Goal: Information Seeking & Learning: Check status

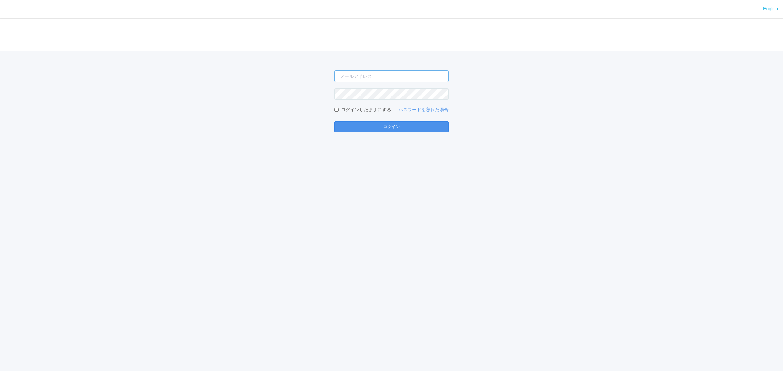
type input "[PERSON_NAME][EMAIL_ADDRESS][DOMAIN_NAME]"
click at [393, 128] on button "ログイン" at bounding box center [392, 126] width 114 height 11
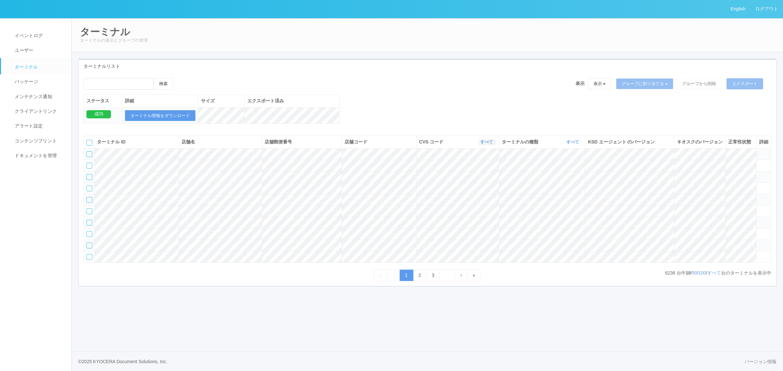
click at [490, 145] on link "すべて" at bounding box center [487, 142] width 14 height 5
drag, startPoint x: 571, startPoint y: 149, endPoint x: 570, endPoint y: 153, distance: 4.3
click at [571, 145] on link "すべて" at bounding box center [574, 142] width 14 height 5
click at [569, 174] on link "キオスク" at bounding box center [557, 169] width 52 height 9
click at [710, 276] on link "すべて" at bounding box center [715, 273] width 14 height 5
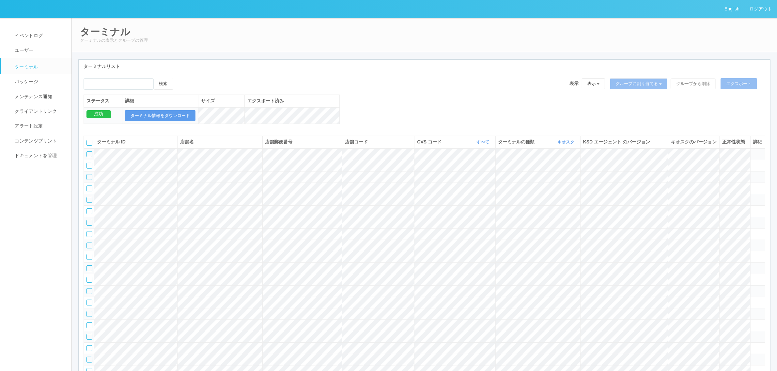
click at [90, 146] on div at bounding box center [90, 143] width 6 height 6
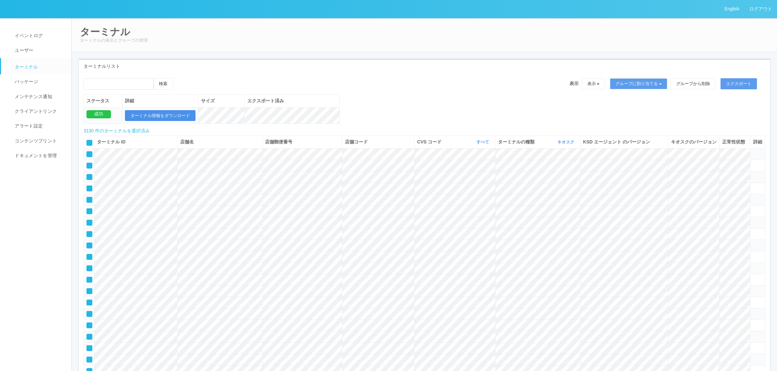
click at [172, 113] on button "ターミナル情報をダウンロード" at bounding box center [160, 115] width 71 height 11
click at [741, 82] on button "エクスポート" at bounding box center [739, 83] width 37 height 11
click at [490, 145] on icon "button" at bounding box center [491, 142] width 2 height 5
click at [480, 174] on link "115110" at bounding box center [467, 169] width 52 height 9
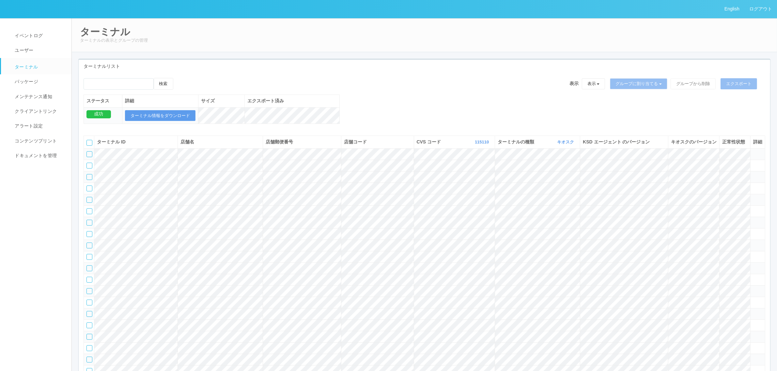
click at [89, 146] on div at bounding box center [90, 143] width 6 height 6
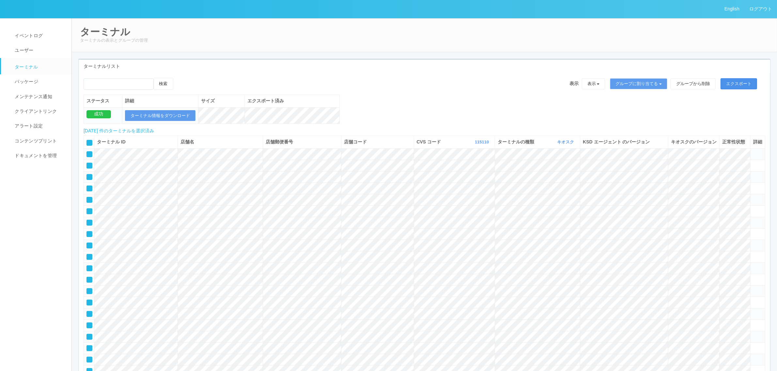
click at [737, 80] on button "エクスポート" at bounding box center [739, 83] width 37 height 11
click at [175, 115] on button "ターミナル情報をダウンロード" at bounding box center [160, 115] width 71 height 11
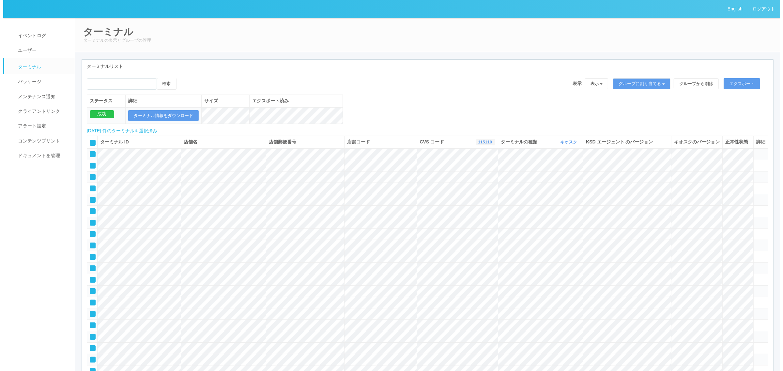
scroll to position [8536, 0]
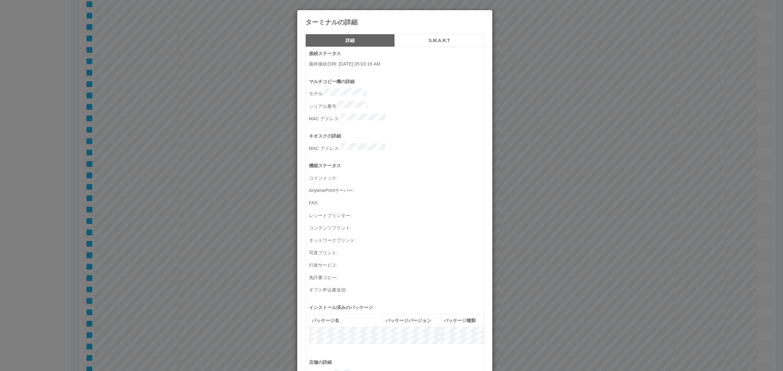
scroll to position [214, 0]
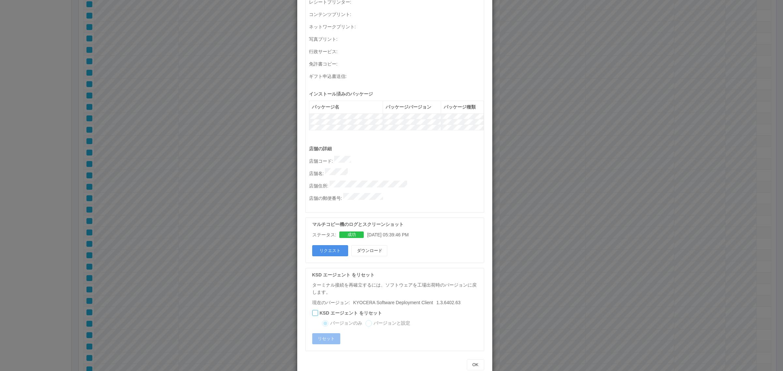
click at [326, 245] on button "リクエスト" at bounding box center [330, 250] width 36 height 11
drag, startPoint x: 559, startPoint y: 246, endPoint x: 545, endPoint y: 242, distance: 14.7
click at [556, 247] on div "ターミナルの詳細 詳細 S.M.A.R.T 接続ステータス 最終接続日時 : 09/29/2025 05:03:19 AM マルチコピー機の詳細 モデル : …" at bounding box center [391, 185] width 783 height 371
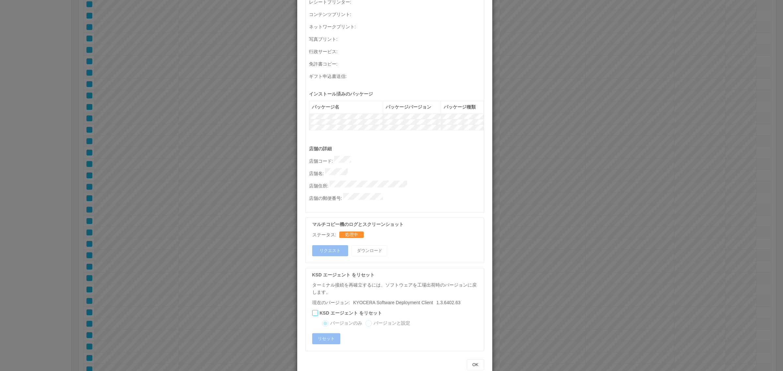
click at [540, 222] on div "ターミナルの詳細 詳細 S.M.A.R.T 接続ステータス 最終接続日時 : 09/29/2025 05:03:19 AM マルチコピー機の詳細 モデル : …" at bounding box center [391, 185] width 783 height 371
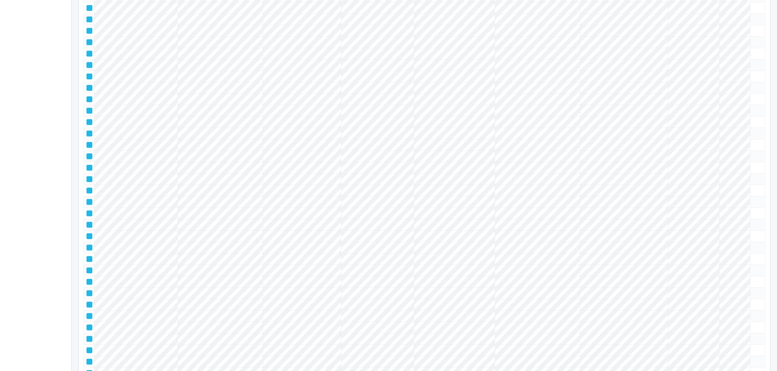
scroll to position [0, 0]
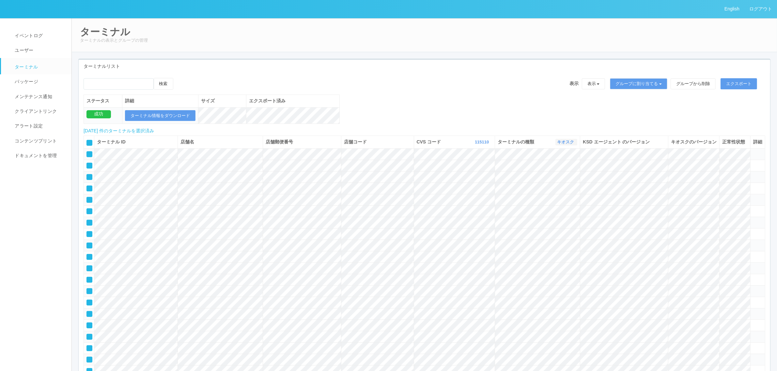
click at [565, 145] on link "キオスク" at bounding box center [566, 142] width 19 height 5
click at [557, 181] on span "マルチコピー機" at bounding box center [549, 178] width 35 height 5
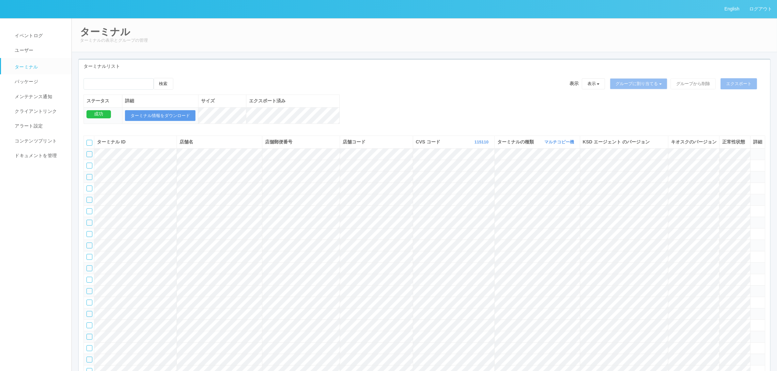
scroll to position [14758, 0]
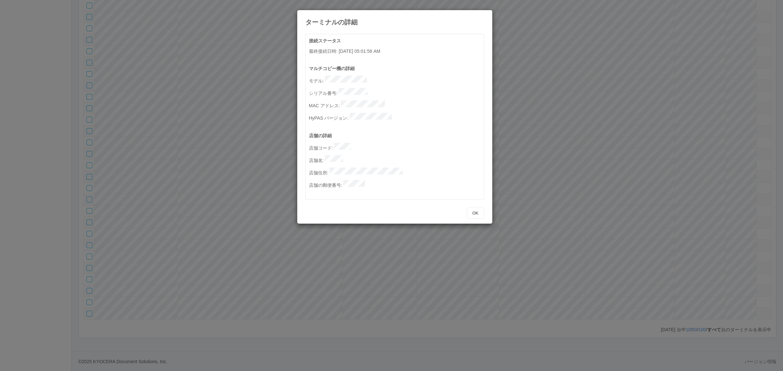
drag, startPoint x: 214, startPoint y: 165, endPoint x: 205, endPoint y: 164, distance: 9.8
click at [215, 164] on div "ターミナルの詳細 接続ステータス 最終接続日時 : 09/29/2025 05:01:58 AM マルチコピー機の詳細 モデル : シリアル番号 : MAC …" at bounding box center [391, 185] width 783 height 371
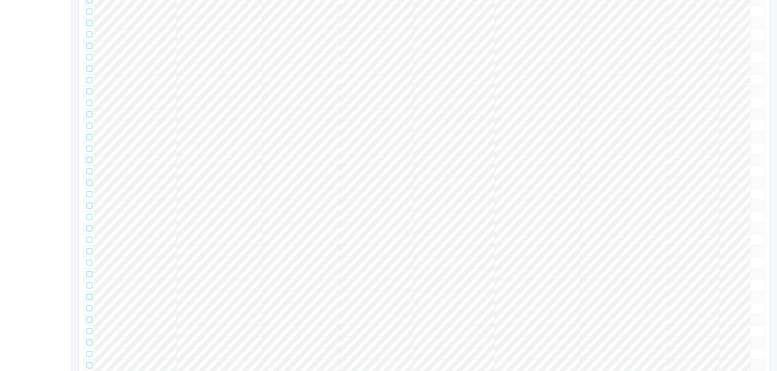
scroll to position [0, 0]
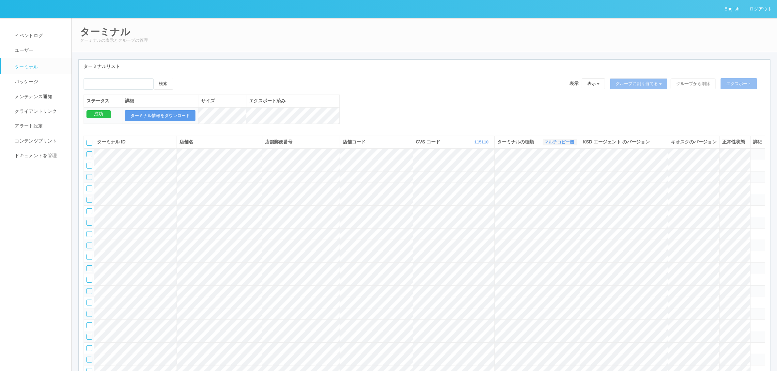
click at [552, 145] on link "マルチコピー機" at bounding box center [559, 142] width 31 height 5
click at [548, 172] on span "キオスク" at bounding box center [543, 169] width 22 height 5
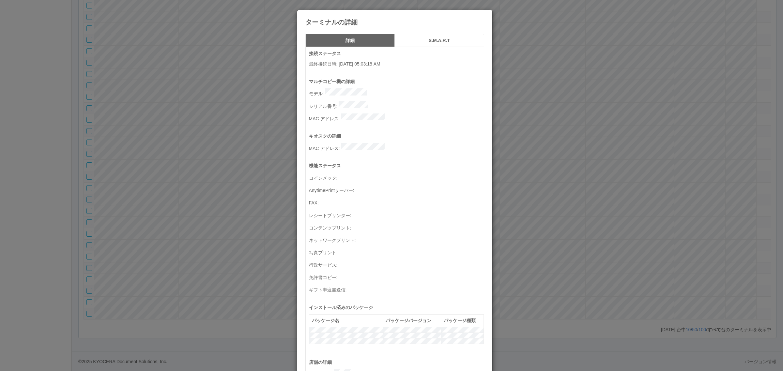
scroll to position [214, 0]
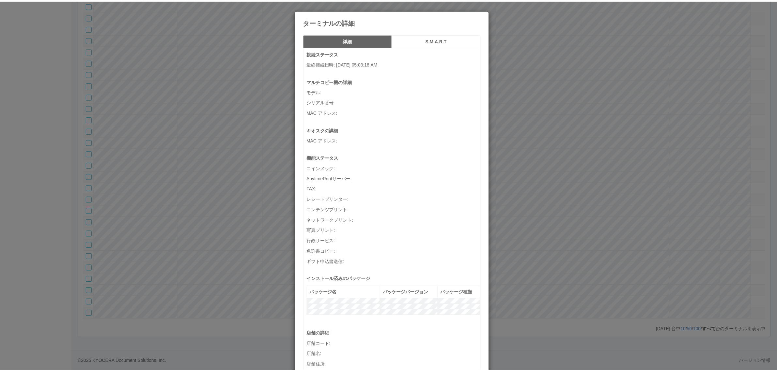
scroll to position [214, 0]
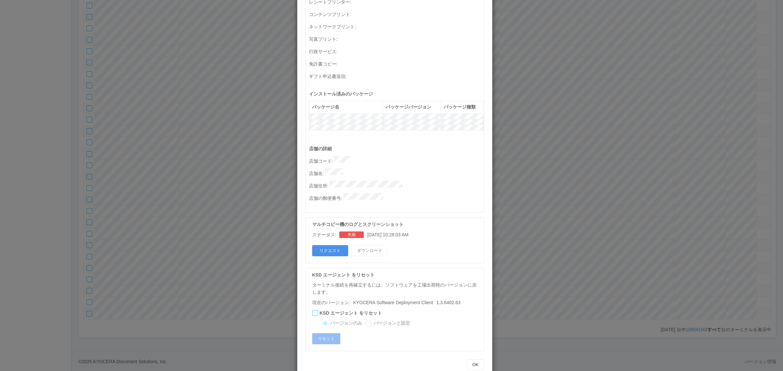
click at [329, 245] on button "リクエスト" at bounding box center [330, 250] width 36 height 11
drag, startPoint x: 556, startPoint y: 222, endPoint x: 549, endPoint y: 219, distance: 7.5
click at [555, 221] on div "ターミナルの詳細 詳細 S.M.A.R.T 接続ステータス 最終接続日時 : 09/29/2025 05:03:18 AM マルチコピー機の詳細 モデル : …" at bounding box center [391, 185] width 783 height 371
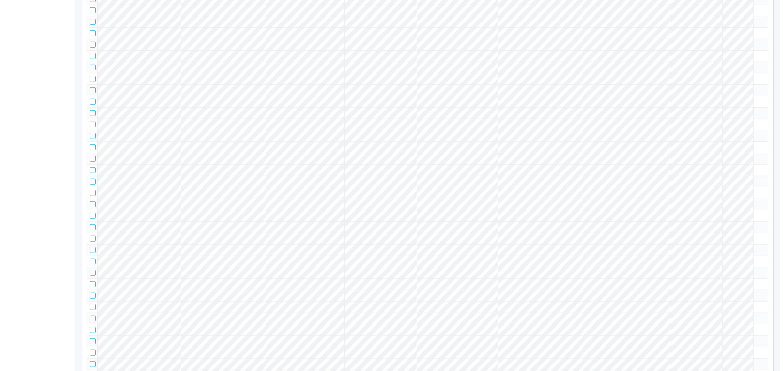
scroll to position [8536, 0]
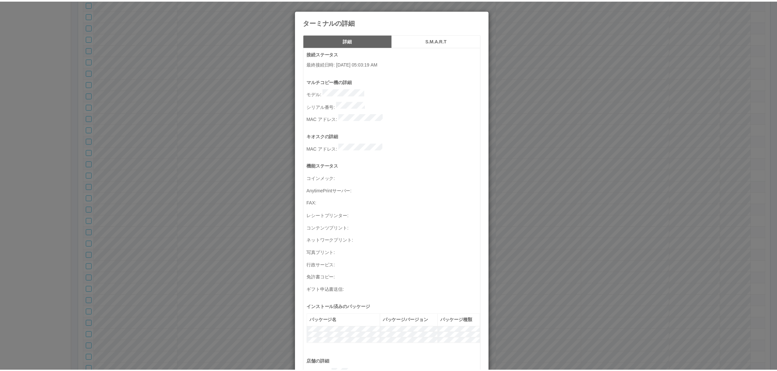
scroll to position [214, 0]
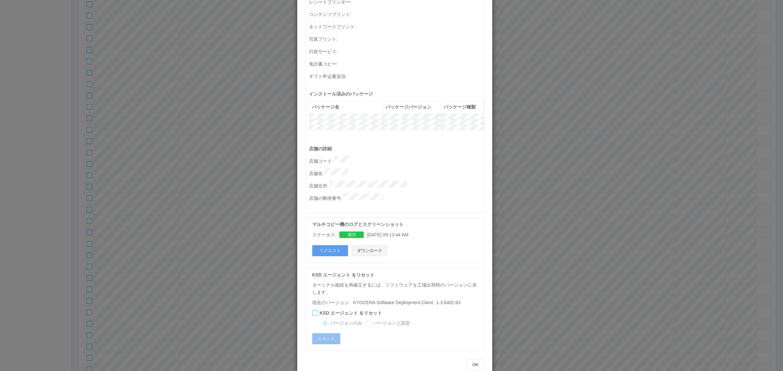
click at [370, 245] on button "ダウンロード" at bounding box center [370, 250] width 36 height 11
click at [223, 146] on div "ターミナルの詳細 詳細 S.M.A.R.T 接続ステータス 最終接続日時 : 09/29/2025 05:03:19 AM マルチコピー機の詳細 モデル : …" at bounding box center [391, 185] width 783 height 371
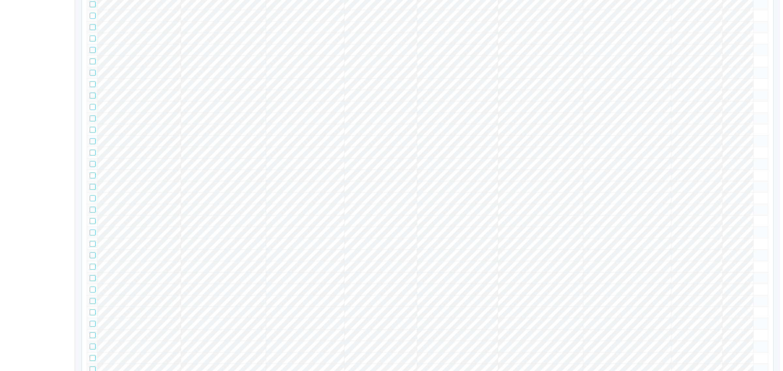
scroll to position [17291, 0]
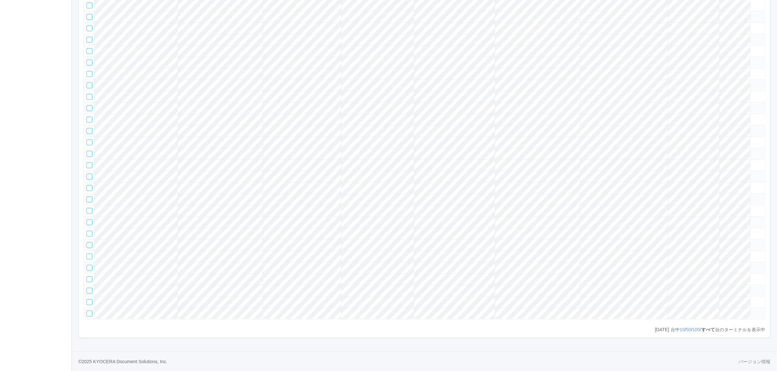
click at [753, 311] on icon at bounding box center [753, 311] width 0 height 0
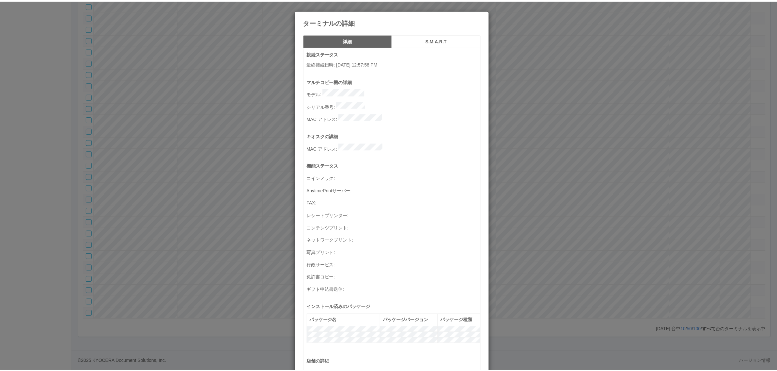
scroll to position [214, 0]
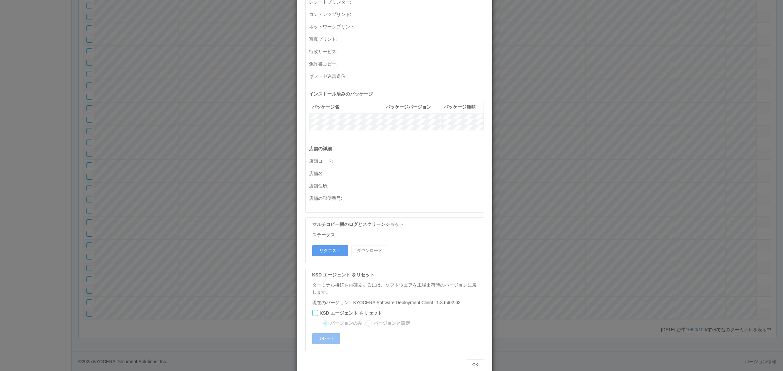
click at [560, 213] on div "ターミナルの詳細 詳細 S.M.A.R.T 接続ステータス 最終接続日時 : 09/25/2025 12:57:58 PM マルチコピー機の詳細 モデル : …" at bounding box center [391, 185] width 783 height 371
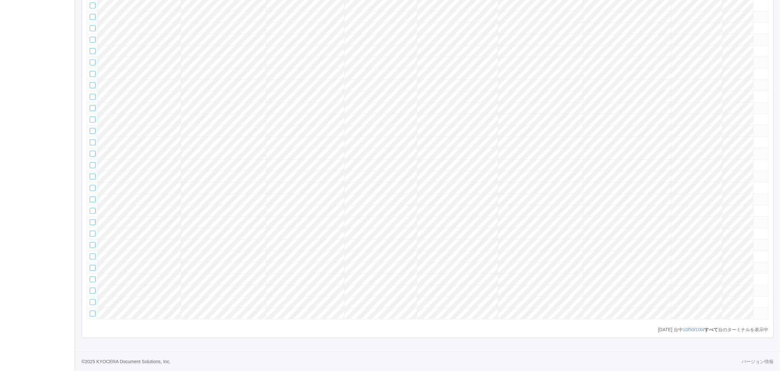
scroll to position [8536, 0]
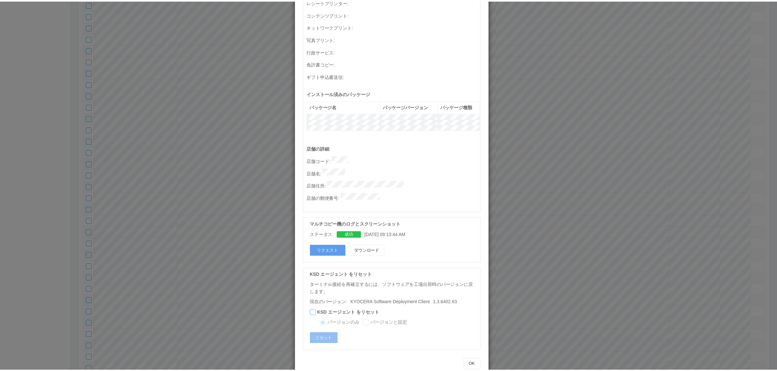
scroll to position [0, 0]
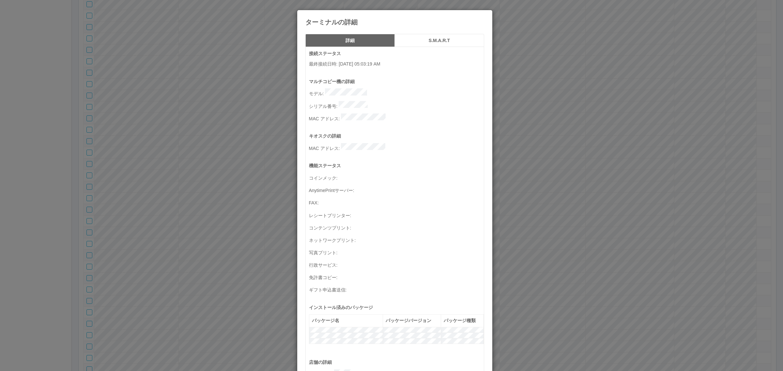
click at [430, 39] on h5 "S.M.A.R.T" at bounding box center [439, 40] width 85 height 5
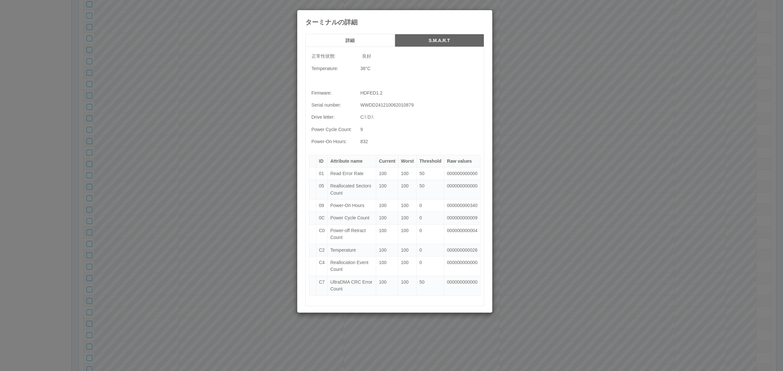
drag, startPoint x: 203, startPoint y: 135, endPoint x: 227, endPoint y: 3, distance: 134.3
click at [203, 135] on div "ターミナルの詳細 詳細 S.M.A.R.T 正常性状態: 良好 Temperature: 38 °C Firmware: HDFED1.2 Serial nu…" at bounding box center [391, 185] width 783 height 371
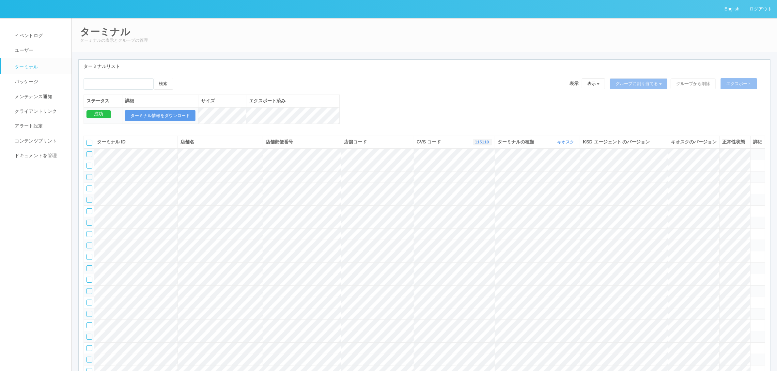
click at [489, 145] on icon "button" at bounding box center [490, 142] width 2 height 5
click at [471, 197] on link "961762" at bounding box center [466, 192] width 52 height 9
click at [86, 149] on th at bounding box center [89, 142] width 10 height 12
click at [89, 146] on div at bounding box center [90, 143] width 6 height 6
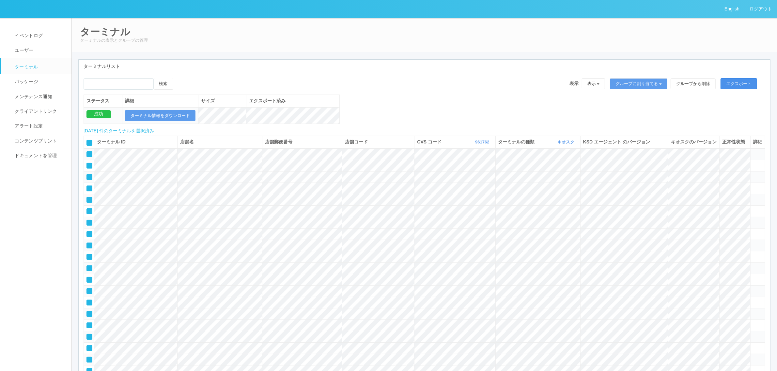
click at [738, 83] on button "エクスポート" at bounding box center [739, 83] width 37 height 11
click at [176, 117] on button "ターミナル情報をダウンロード" at bounding box center [160, 115] width 71 height 11
click at [87, 141] on icon at bounding box center [87, 141] width 0 height 0
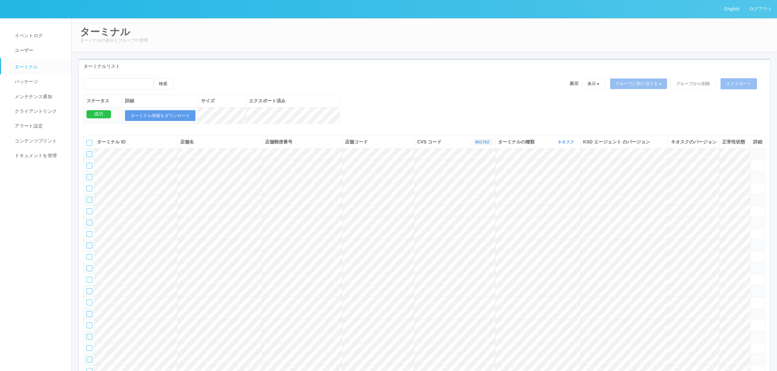
click at [477, 145] on link "961762" at bounding box center [483, 142] width 16 height 5
click at [475, 174] on link "115110" at bounding box center [467, 169] width 52 height 9
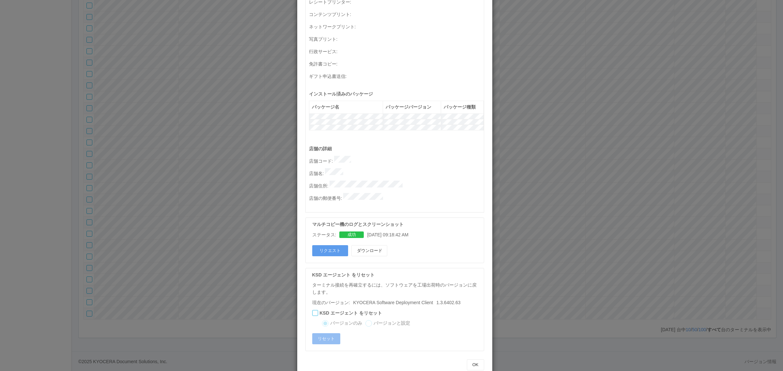
scroll to position [0, 0]
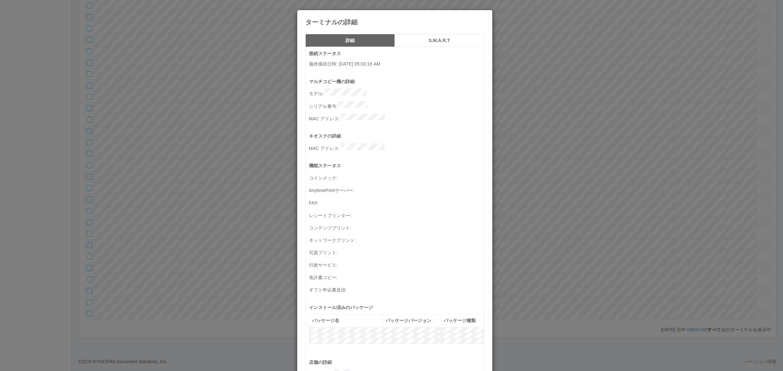
click at [419, 40] on h5 "S.M.A.R.T" at bounding box center [439, 40] width 85 height 5
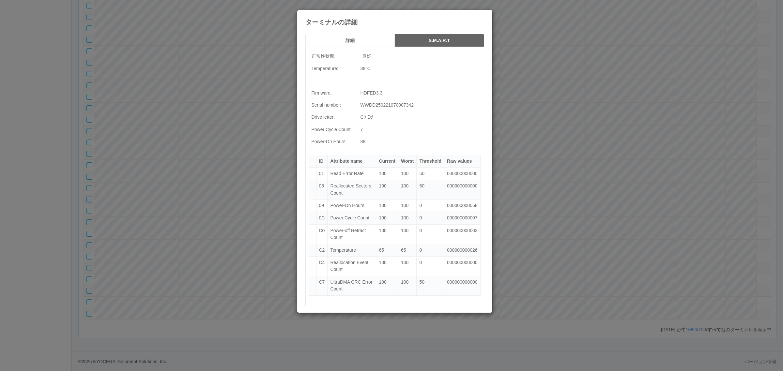
click at [358, 39] on h5 "詳細" at bounding box center [350, 40] width 85 height 5
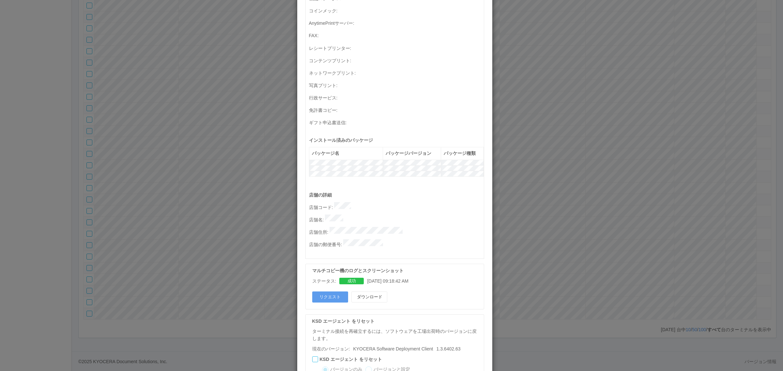
scroll to position [214, 0]
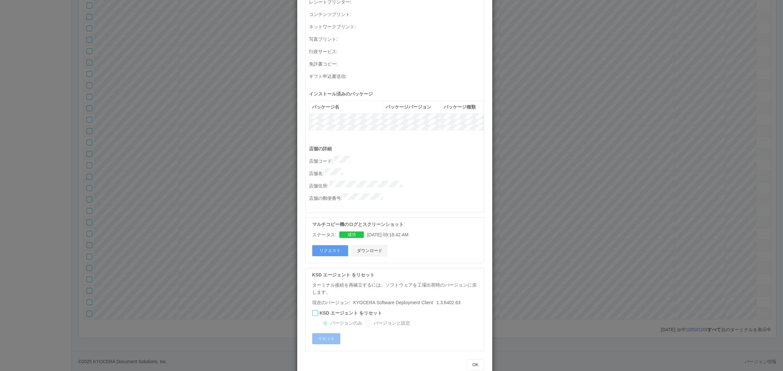
click at [377, 245] on button "ダウンロード" at bounding box center [370, 250] width 36 height 11
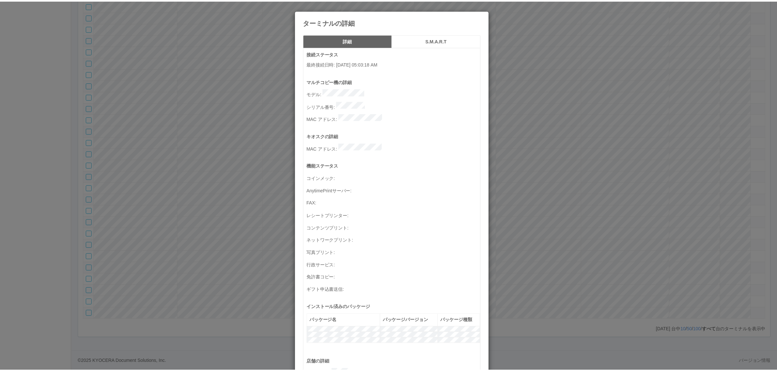
scroll to position [214, 0]
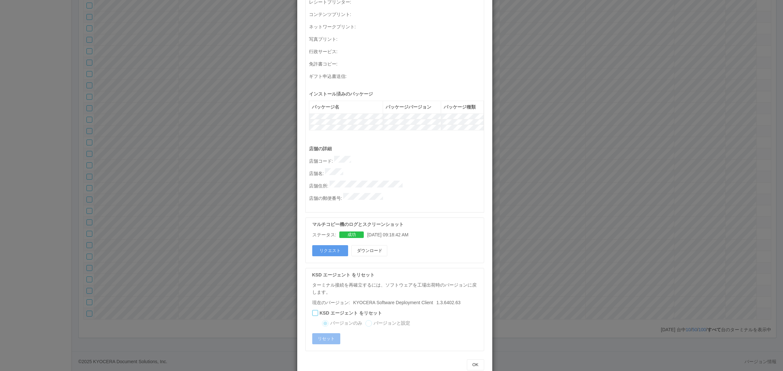
click at [518, 219] on div "ターミナルの詳細 詳細 S.M.A.R.T 接続ステータス 最終接続日時 : 09/29/2025 05:03:18 AM マルチコピー機の詳細 モデル : …" at bounding box center [391, 185] width 783 height 371
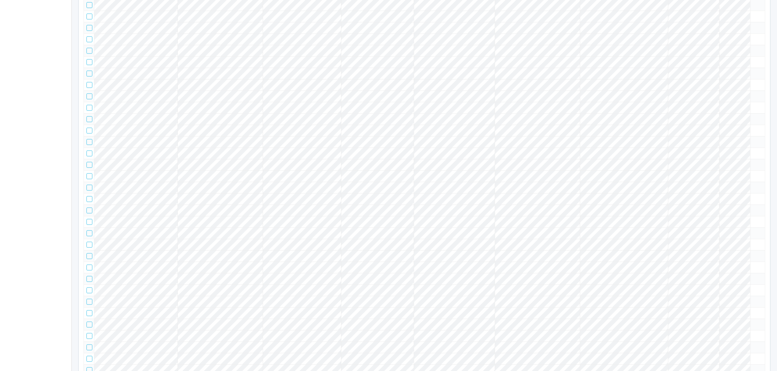
scroll to position [0, 0]
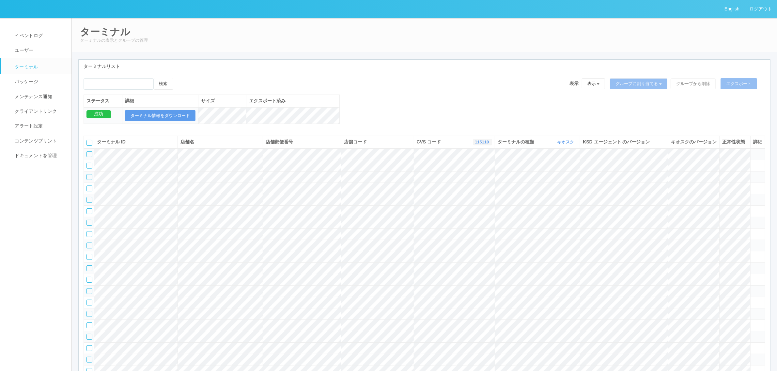
click at [477, 145] on link "115110" at bounding box center [483, 142] width 16 height 5
click at [470, 165] on link "すべて" at bounding box center [466, 160] width 52 height 9
click at [425, 91] on div "検索 表示 表示 すべてのターミナル 未割り当てのターミナル グループを追加 グループ名を編集 アーカイブ済みのターミナル グループに割り当てる グループを追…" at bounding box center [425, 86] width 682 height 17
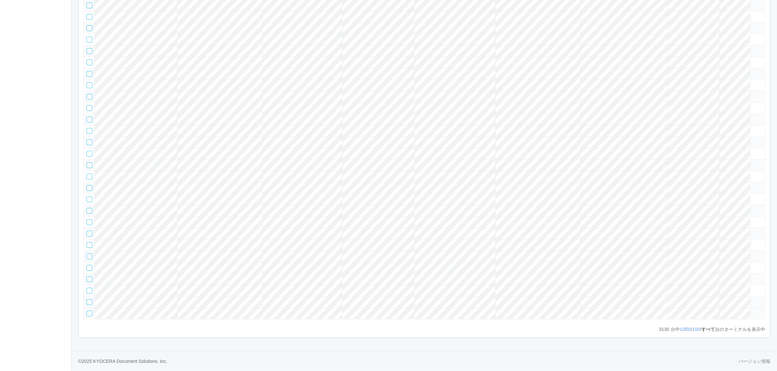
click at [753, 311] on icon at bounding box center [753, 311] width 0 height 0
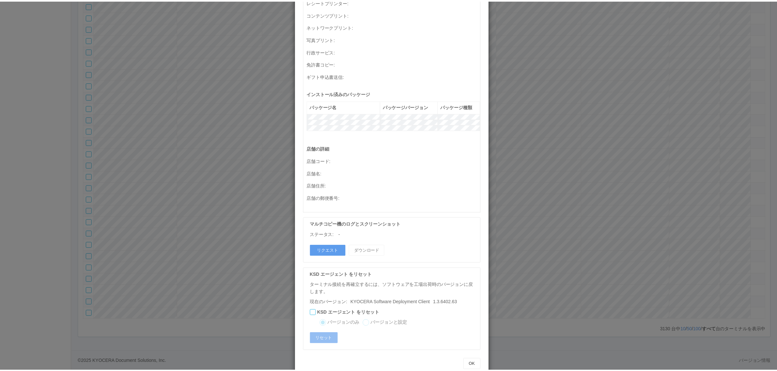
scroll to position [0, 0]
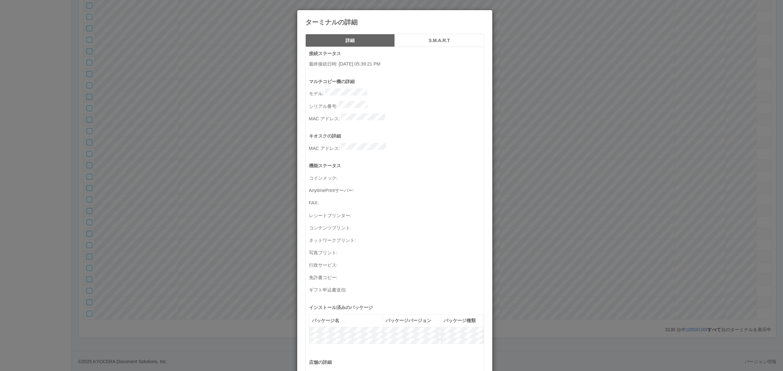
click at [603, 198] on div "ターミナルの詳細 詳細 S.M.A.R.T 接続ステータス 最終接続日時 : 05/30/2025 05:39:21 PM マルチコピー機の詳細 モデル : …" at bounding box center [391, 185] width 783 height 371
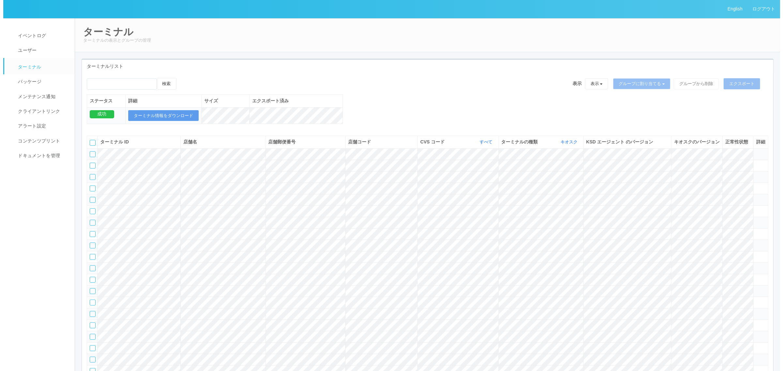
scroll to position [18249, 0]
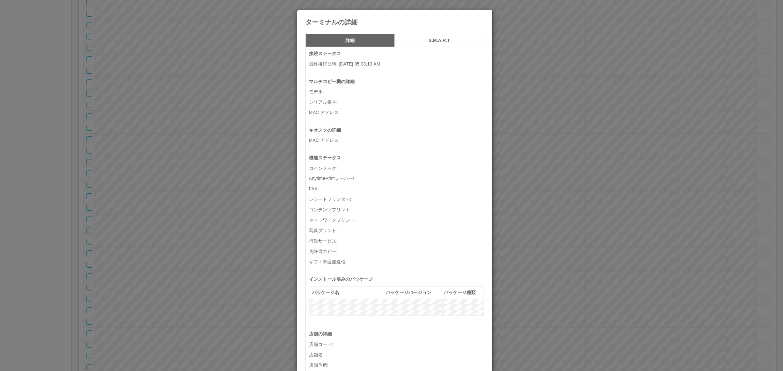
scroll to position [18249, 0]
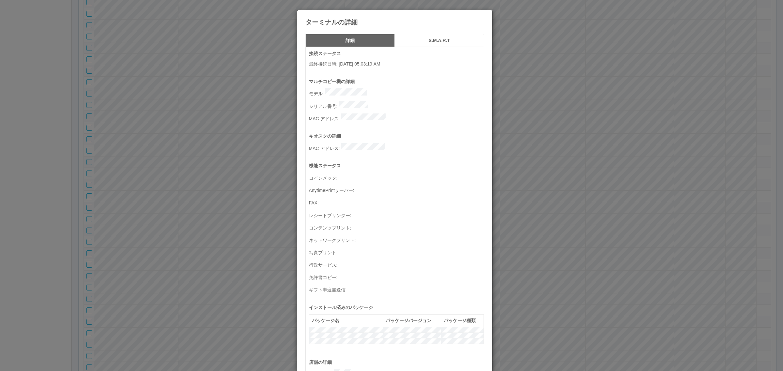
click at [252, 156] on div "ターミナルの詳細 詳細 S.M.A.R.T 接続ステータス 最終接続日時 : [DATE] 05:03:19 AM マルチコピー機の詳細 モデル : シリアル…" at bounding box center [391, 185] width 783 height 371
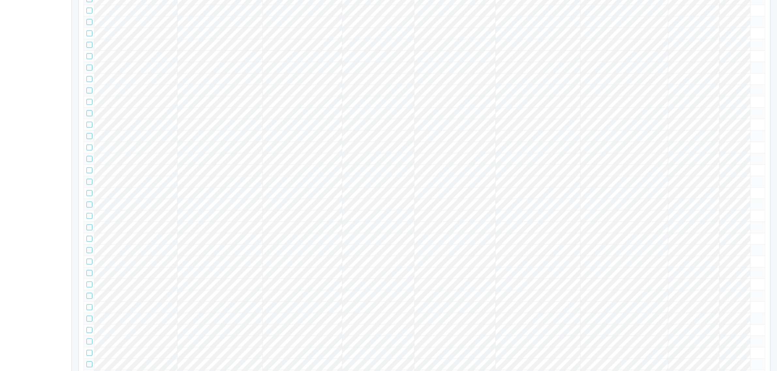
scroll to position [0, 0]
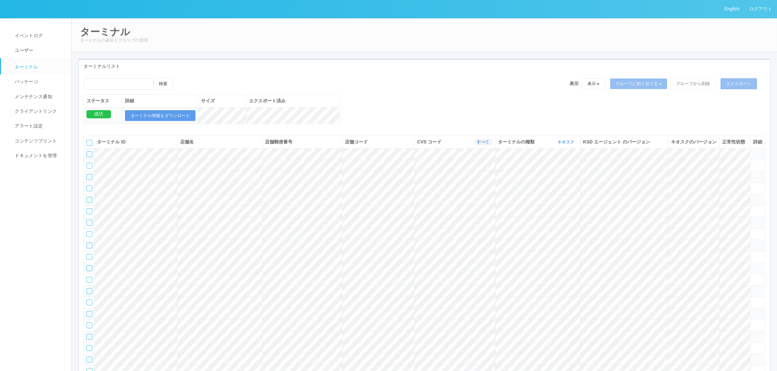
click at [490, 145] on icon "button" at bounding box center [491, 142] width 2 height 5
click at [460, 189] on span "300023" at bounding box center [457, 186] width 19 height 5
click at [90, 146] on div at bounding box center [90, 143] width 6 height 6
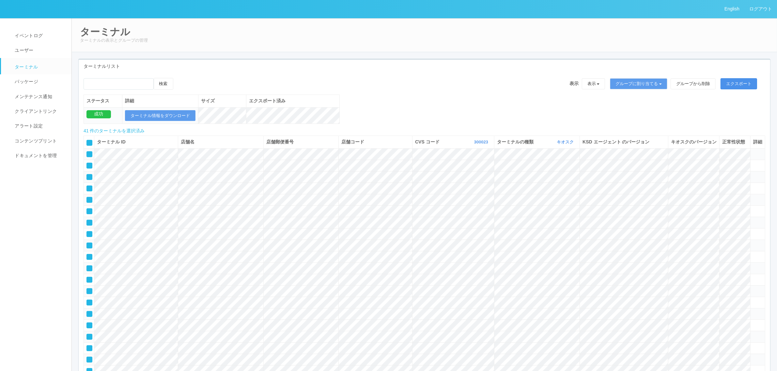
click at [738, 82] on button "エクスポート" at bounding box center [739, 83] width 37 height 11
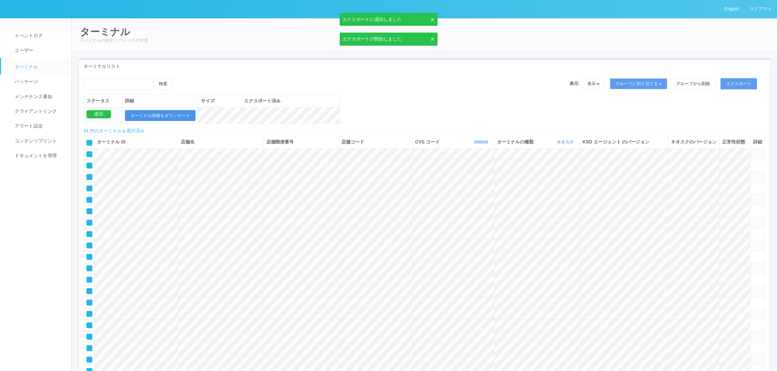
click at [170, 118] on button "ターミナル情報をダウンロード" at bounding box center [160, 115] width 71 height 11
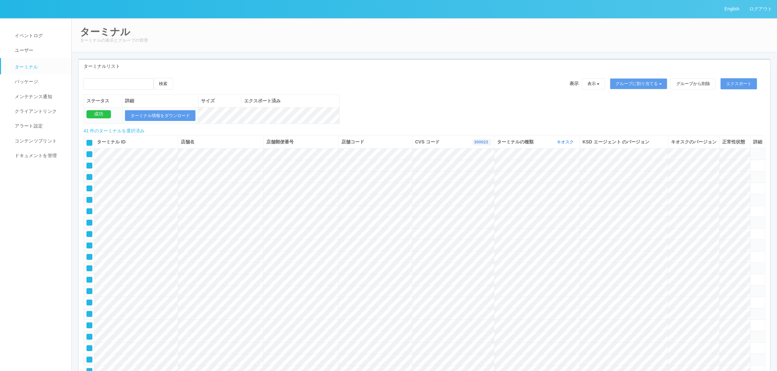
click at [473, 146] on button "300023" at bounding box center [482, 142] width 19 height 7
click at [465, 172] on span "115110" at bounding box center [455, 169] width 19 height 5
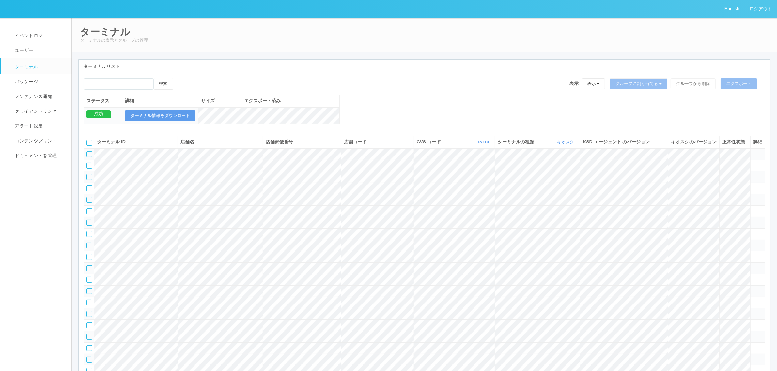
click at [753, 151] on icon at bounding box center [753, 151] width 0 height 0
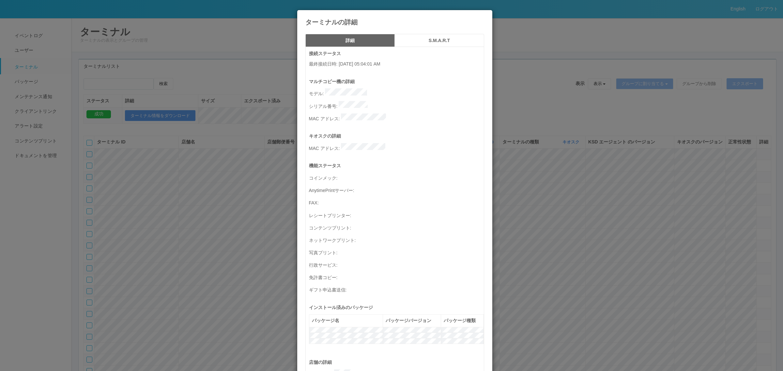
click at [459, 34] on button "S.M.A.R.T" at bounding box center [439, 40] width 89 height 13
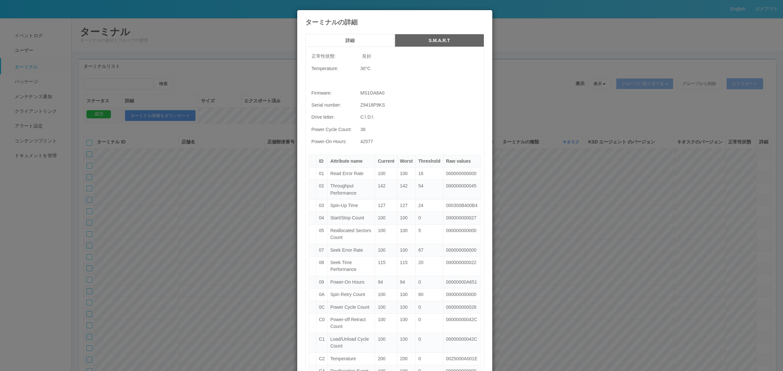
click at [474, 15] on div "ターミナルの詳細" at bounding box center [394, 18] width 195 height 16
click at [484, 15] on icon at bounding box center [484, 15] width 0 height 0
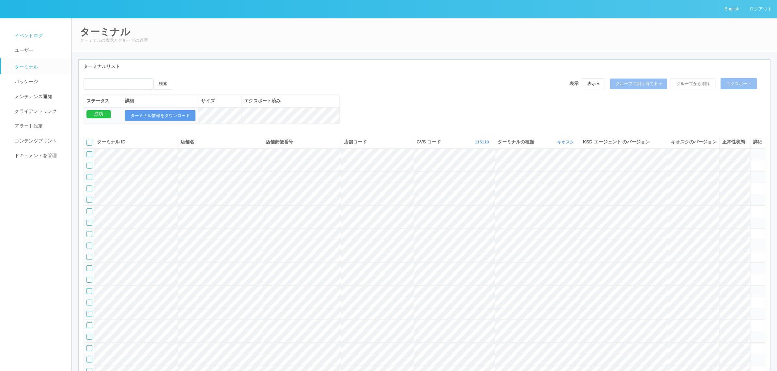
click at [36, 30] on link "イベントログ" at bounding box center [39, 35] width 76 height 15
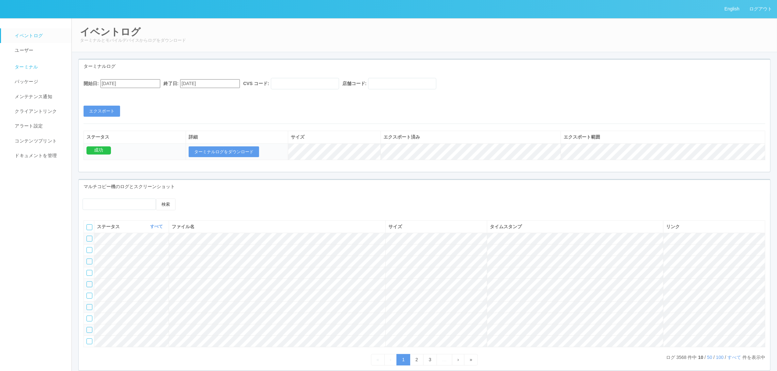
click at [22, 61] on link "ターミナル" at bounding box center [39, 66] width 76 height 16
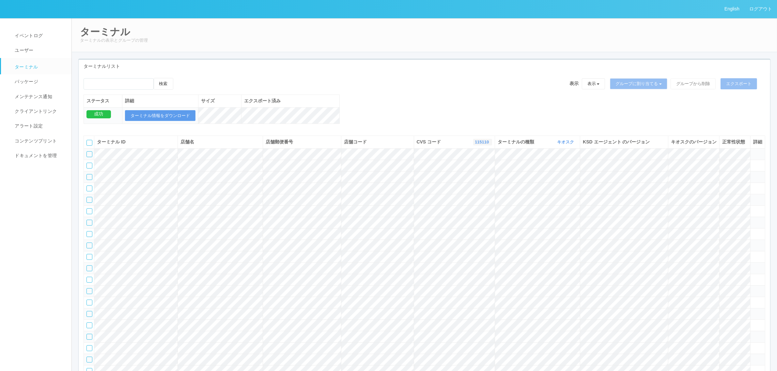
click at [489, 145] on icon "button" at bounding box center [490, 142] width 2 height 5
click at [459, 119] on div "検索 表示 表示 すべてのターミナル 未割り当てのターミナル グループを追加 グループ名を編集 アーカイブ済みのターミナル グループに割り当てる グループを追…" at bounding box center [425, 104] width 692 height 53
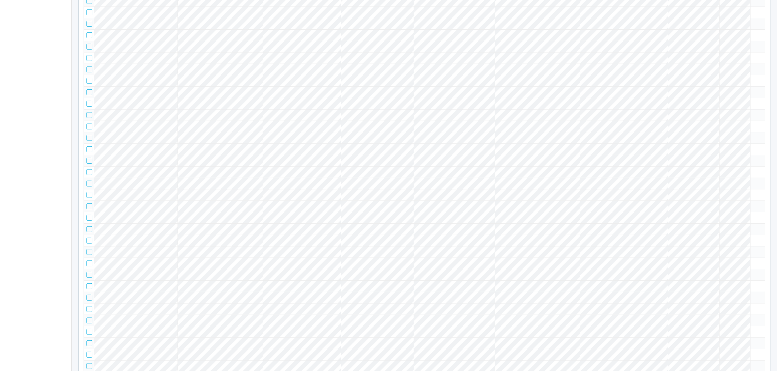
scroll to position [0, 0]
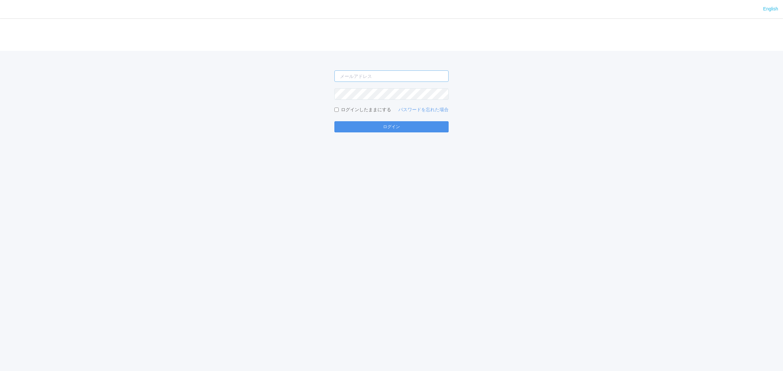
type input "[PERSON_NAME][EMAIL_ADDRESS][DOMAIN_NAME]"
click at [417, 123] on button "ログイン" at bounding box center [392, 126] width 114 height 11
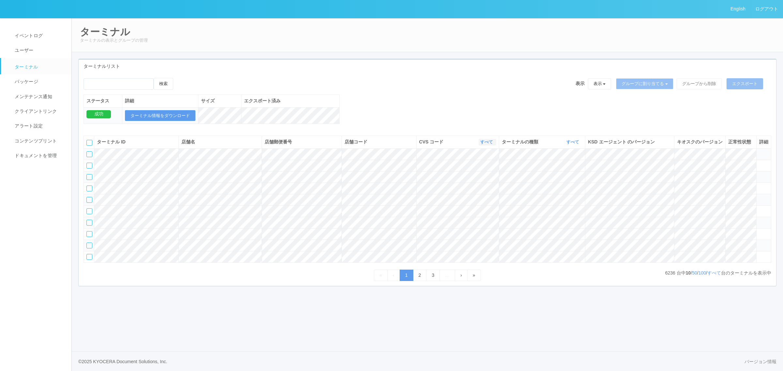
click at [480, 145] on link "すべて" at bounding box center [487, 142] width 14 height 5
drag, startPoint x: 394, startPoint y: 121, endPoint x: 373, endPoint y: 109, distance: 24.1
click at [394, 120] on div "検索 表示 表示 すべてのターミナル 未割り当てのターミナル グループを追加 グループ名を編集 アーカイブ済みのターミナル グループに割り当てる グループを追…" at bounding box center [428, 104] width 698 height 53
click at [39, 33] on span "イベントログ" at bounding box center [28, 35] width 30 height 5
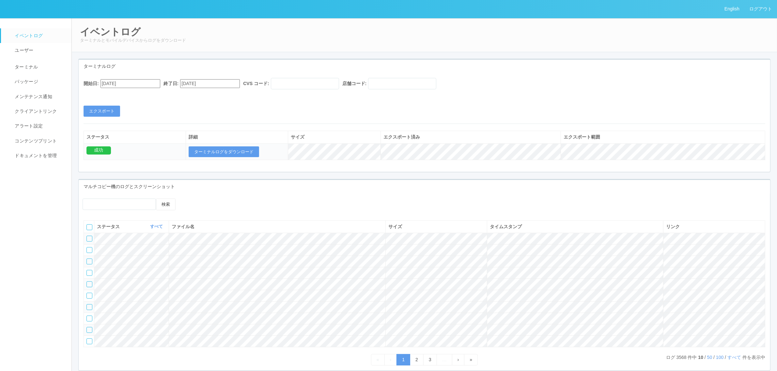
click at [137, 84] on input "[DATE]" at bounding box center [131, 83] width 60 height 9
click at [116, 96] on div "[DATE]" at bounding box center [108, 100] width 15 height 8
click at [111, 93] on button "button" at bounding box center [108, 92] width 5 height 2
click at [114, 371] on div "26" at bounding box center [108, 376] width 12 height 7
type input "[DATE]"
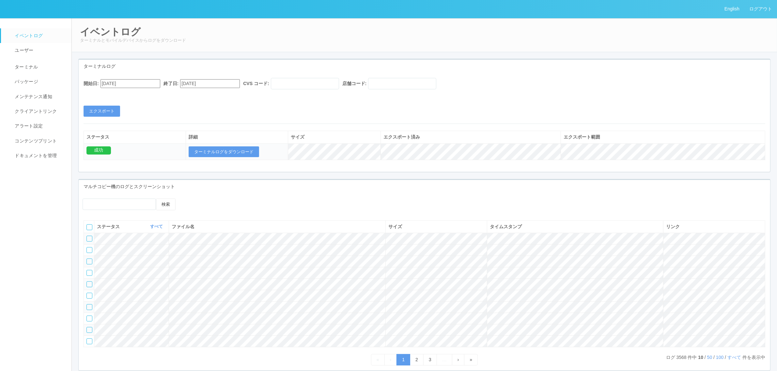
click at [209, 108] on div "開始日: [DATE] 終了日: [DATE] CVS コード: 店舗コード: エクスポート" at bounding box center [425, 97] width 692 height 39
click at [107, 110] on button "エクスポート" at bounding box center [102, 111] width 37 height 11
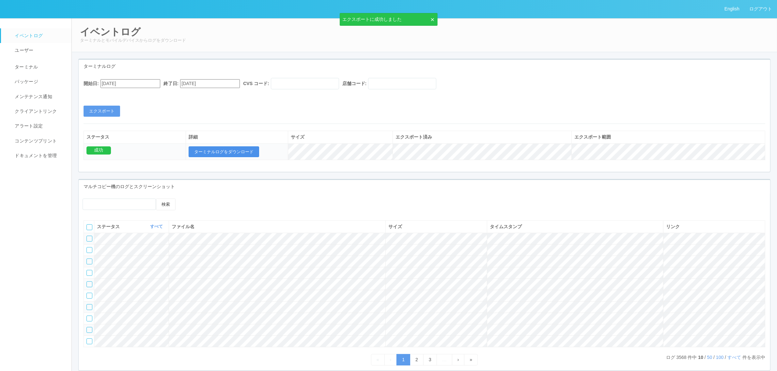
click at [222, 151] on button "ターミナルログをダウンロード" at bounding box center [224, 152] width 71 height 11
click at [288, 217] on div "ステータス すべて 表示 すべて 成功 失敗 ファイル名 サイズ タイムスタンプ リンク ログ 3568 件中 10 / 50 / 100 / すべて 件を表…" at bounding box center [425, 291] width 692 height 150
click at [41, 70] on link "ターミナル" at bounding box center [39, 66] width 76 height 16
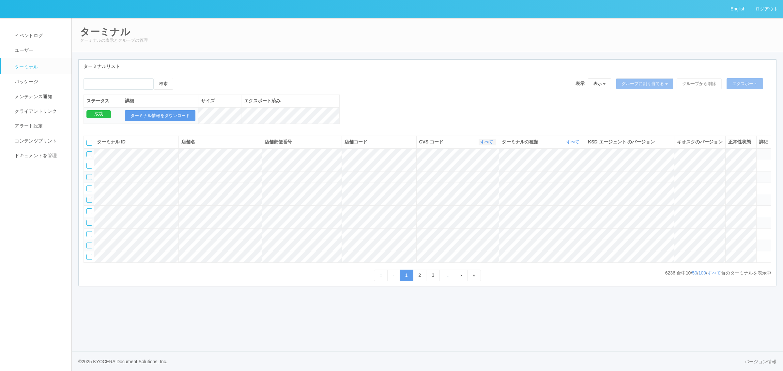
click at [483, 145] on link "すべて" at bounding box center [487, 142] width 14 height 5
click at [484, 174] on link "115110" at bounding box center [471, 169] width 52 height 9
click at [714, 276] on link "すべて" at bounding box center [715, 273] width 14 height 5
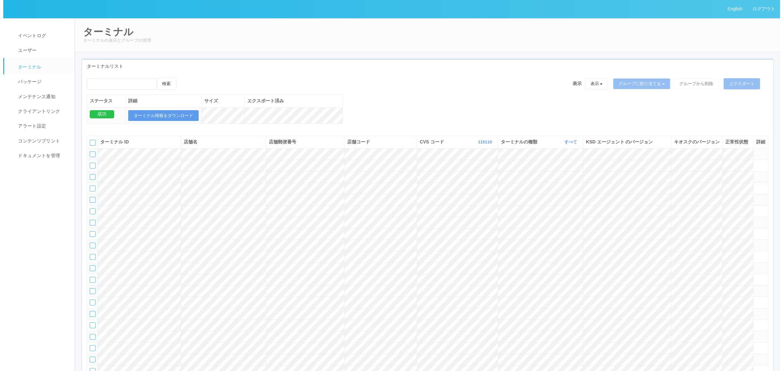
scroll to position [15153, 0]
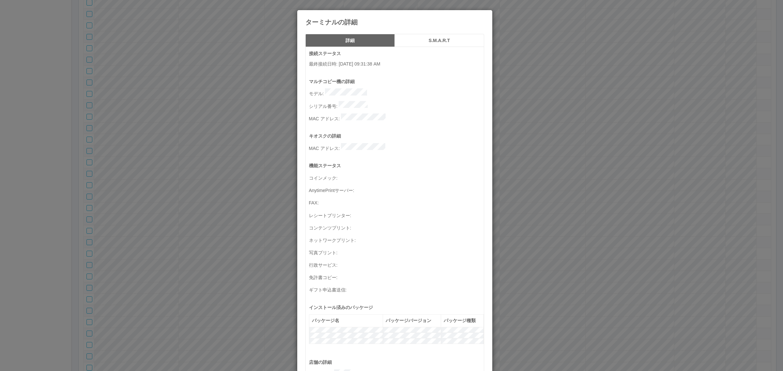
click at [428, 38] on h5 "S.M.A.R.T" at bounding box center [439, 40] width 85 height 5
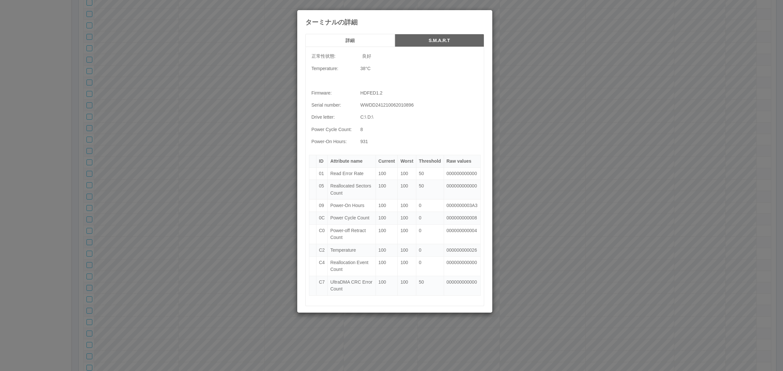
click at [365, 40] on h5 "詳細" at bounding box center [350, 40] width 85 height 5
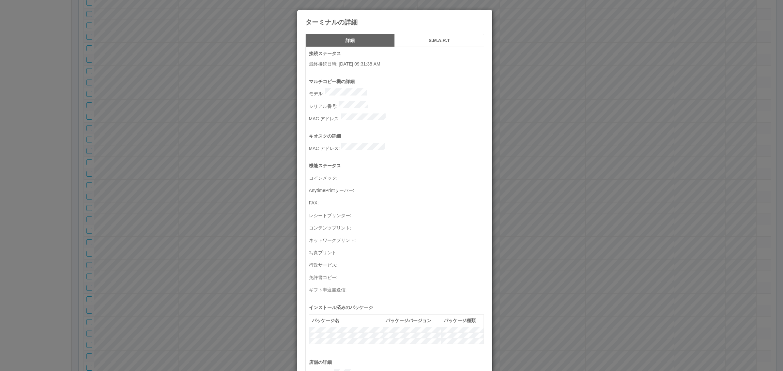
scroll to position [214, 0]
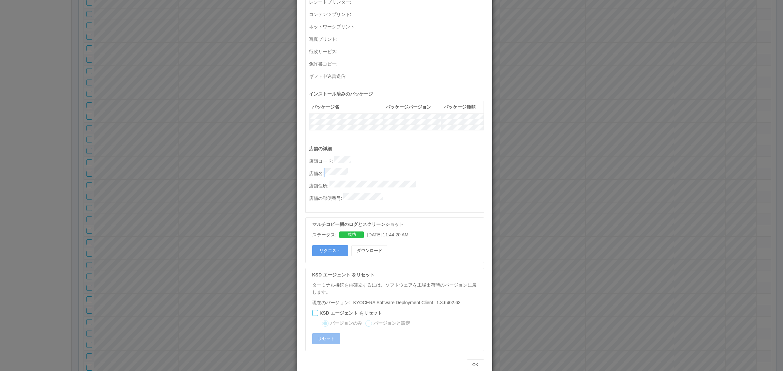
drag, startPoint x: 322, startPoint y: 162, endPoint x: 381, endPoint y: 163, distance: 59.4
click at [381, 168] on p "店舗名 :" at bounding box center [396, 172] width 175 height 9
copy p
click at [331, 245] on button "リクエスト" at bounding box center [330, 250] width 36 height 11
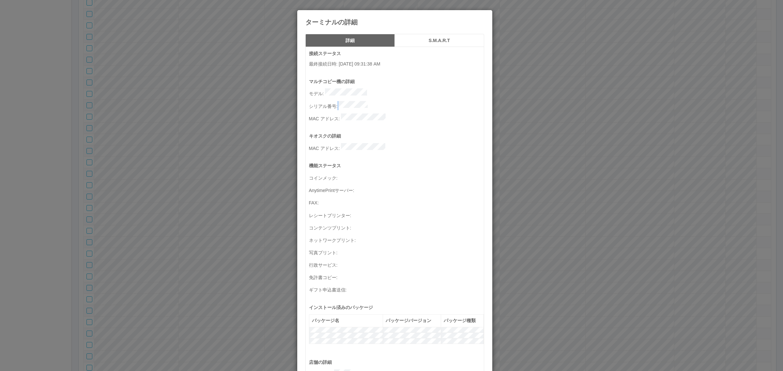
drag, startPoint x: 336, startPoint y: 102, endPoint x: 401, endPoint y: 103, distance: 64.3
click at [402, 103] on p "シリアル番号 :" at bounding box center [396, 105] width 175 height 9
copy p
click at [554, 206] on div "ターミナルの詳細 詳細 S.M.A.R.T 接続ステータス 最終接続日時 : 09/29/2025 09:31:38 AM マルチコピー機の詳細 モデル : …" at bounding box center [391, 185] width 783 height 371
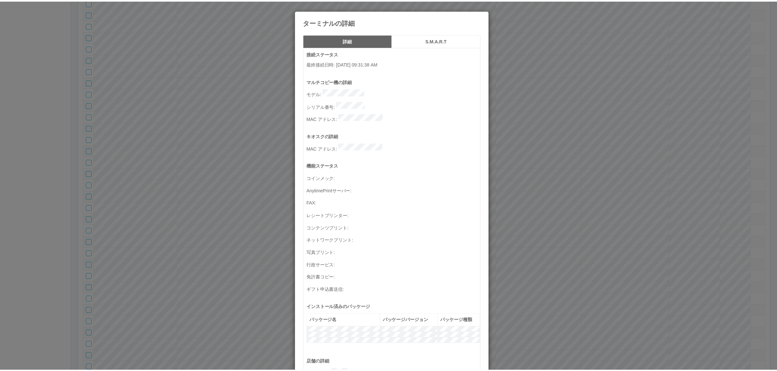
scroll to position [214, 0]
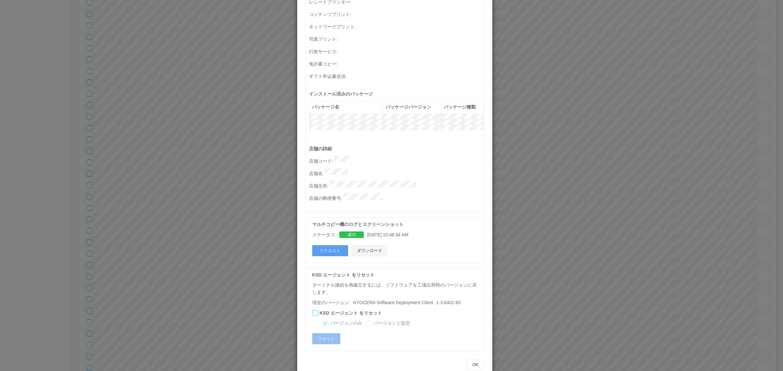
click at [373, 245] on button "ダウンロード" at bounding box center [370, 250] width 36 height 11
drag, startPoint x: 347, startPoint y: 162, endPoint x: 319, endPoint y: 166, distance: 28.0
click at [321, 168] on p "店舗名 :" at bounding box center [396, 172] width 175 height 9
click at [325, 181] on p "店舗住所 :" at bounding box center [396, 185] width 175 height 9
click at [350, 168] on p "店舗名 :" at bounding box center [396, 172] width 175 height 9
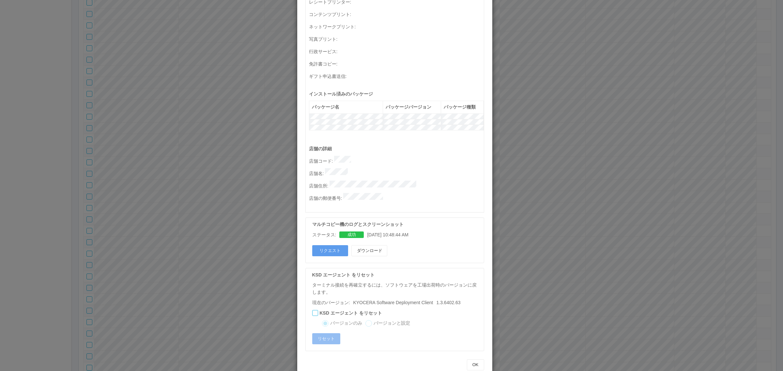
click at [553, 206] on div "ターミナルの詳細 詳細 S.M.A.R.T 接続ステータス 最終接続日時 : 09/29/2025 09:31:38 AM マルチコピー機の詳細 モデル : …" at bounding box center [391, 185] width 783 height 371
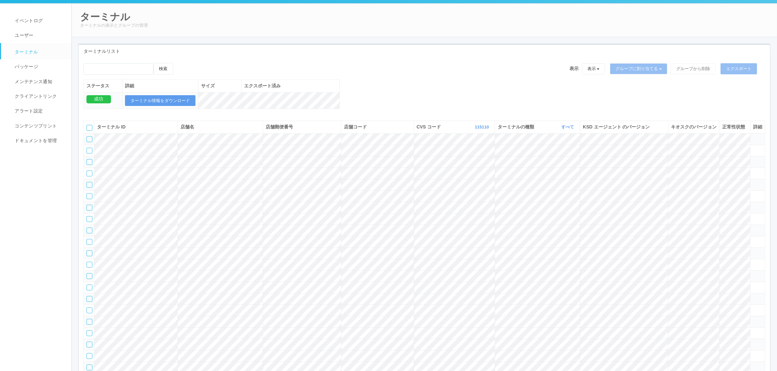
scroll to position [0, 0]
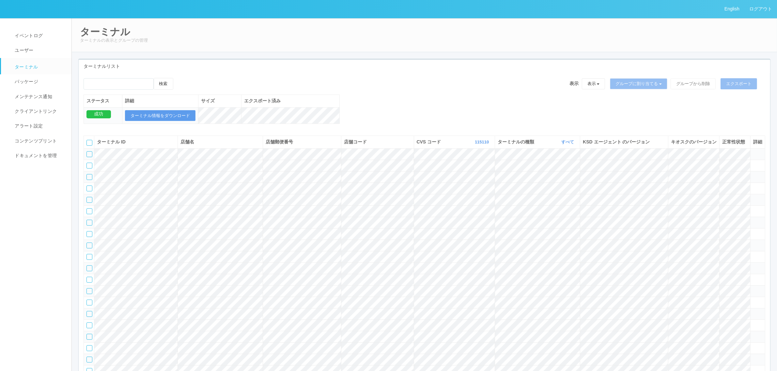
click at [758, 146] on div "詳細" at bounding box center [757, 142] width 9 height 7
click at [753, 151] on icon at bounding box center [753, 151] width 0 height 0
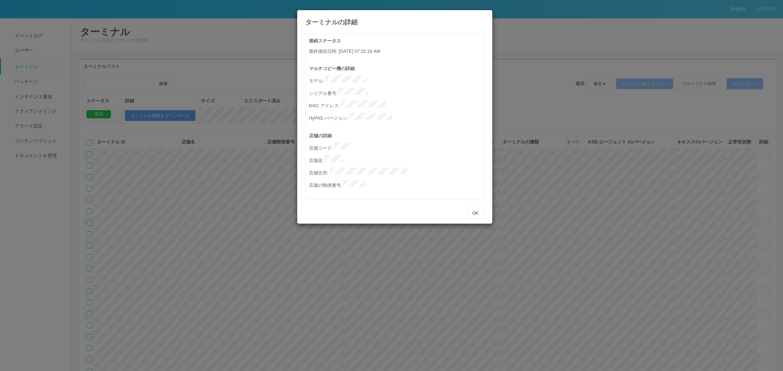
click at [484, 15] on icon at bounding box center [484, 15] width 0 height 0
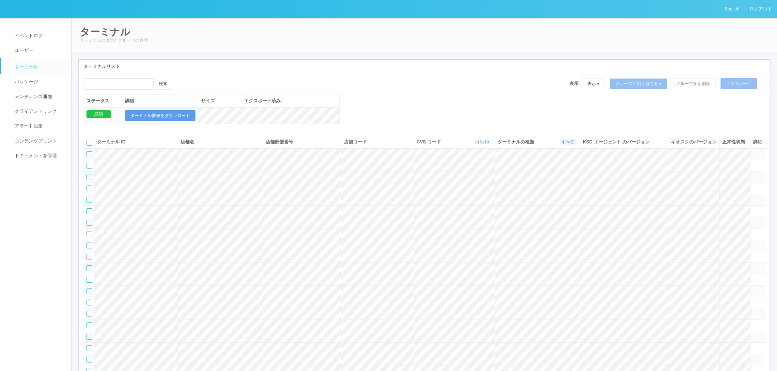
click at [574, 145] on icon "button" at bounding box center [575, 142] width 2 height 5
click at [556, 174] on link "キオスク" at bounding box center [552, 169] width 52 height 9
click at [489, 145] on icon "button" at bounding box center [490, 142] width 2 height 5
click at [501, 93] on div "検索 表示 表示 すべてのターミナル 未割り当てのターミナル グループを追加 グループ名を編集 アーカイブ済みのターミナル グループに割り当てる グループを追…" at bounding box center [425, 86] width 682 height 17
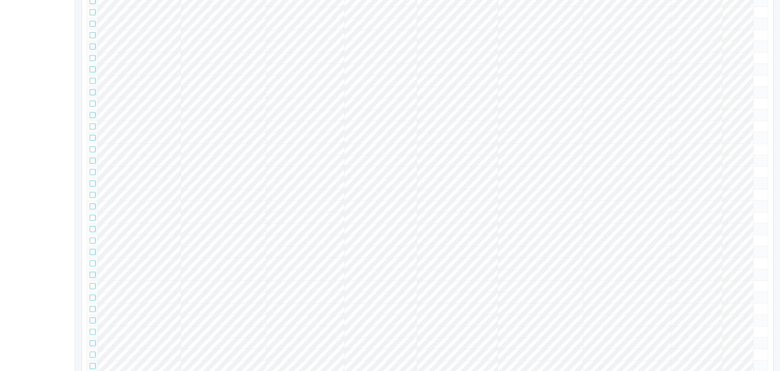
scroll to position [490, 0]
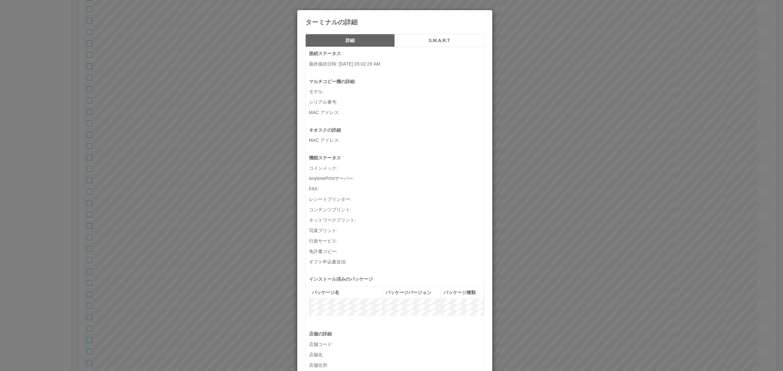
scroll to position [979, 0]
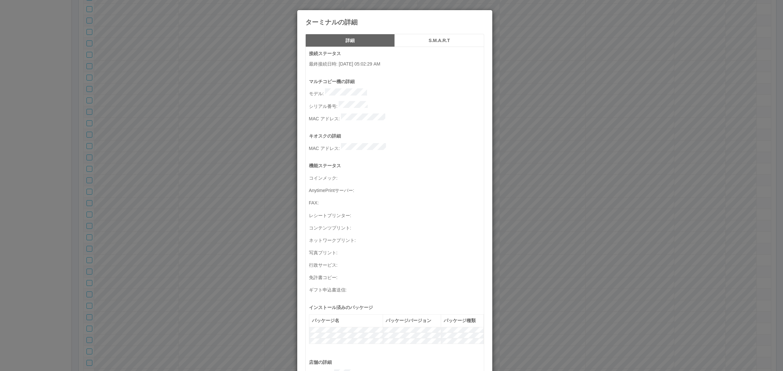
click at [534, 144] on div "ターミナルの詳細 詳細 S.M.A.R.T 接続ステータス 最終接続日時 : [DATE] 05:02:29 AM マルチコピー機の詳細 モデル : シリアル…" at bounding box center [391, 185] width 783 height 371
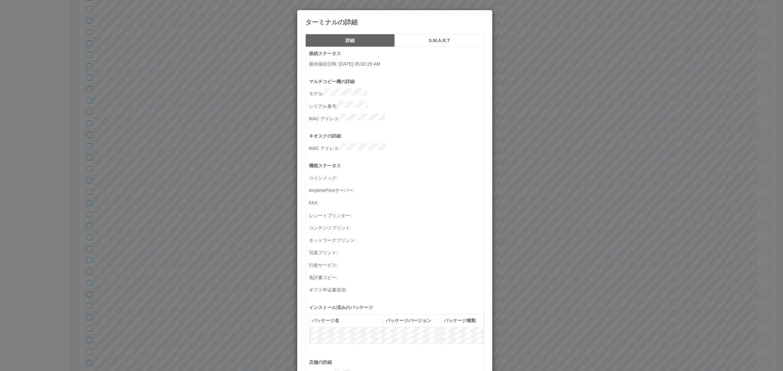
click at [421, 43] on button "S.M.A.R.T" at bounding box center [439, 40] width 89 height 13
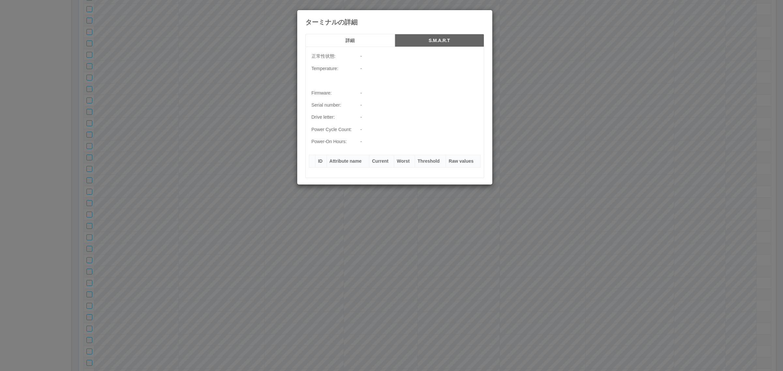
click at [351, 35] on button "詳細" at bounding box center [350, 40] width 89 height 13
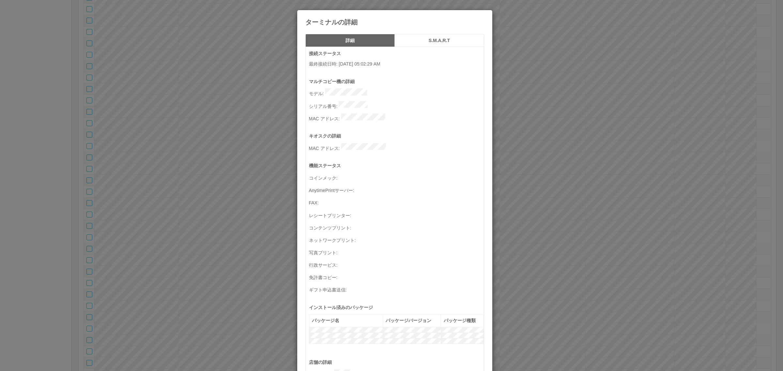
click at [646, 91] on div "ターミナルの詳細 詳細 S.M.A.R.T 接続ステータス 最終接続日時 : [DATE] 05:02:29 AM マルチコピー機の詳細 モデル : シリアル…" at bounding box center [391, 185] width 783 height 371
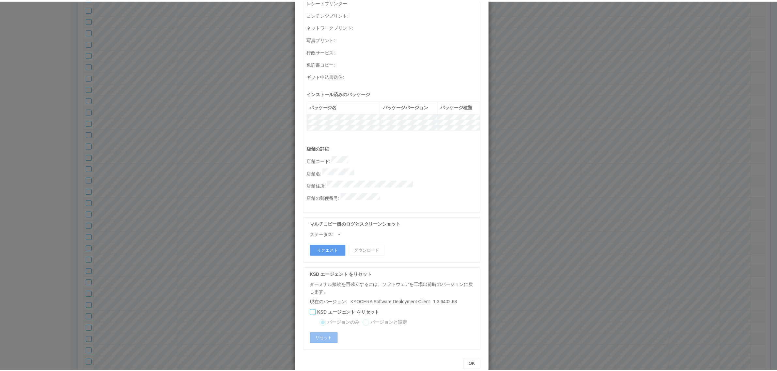
scroll to position [0, 0]
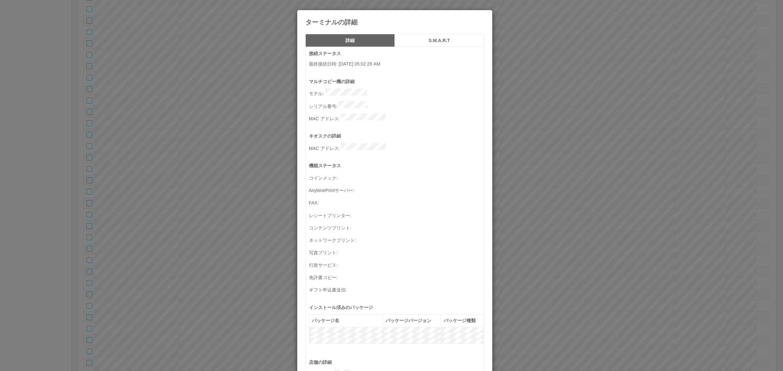
drag, startPoint x: 618, startPoint y: 155, endPoint x: 628, endPoint y: 152, distance: 10.2
click at [619, 155] on div "ターミナルの詳細 詳細 S.M.A.R.T 接続ステータス 最終接続日時 : [DATE] 05:02:29 AM マルチコピー機の詳細 モデル : シリアル…" at bounding box center [391, 185] width 783 height 371
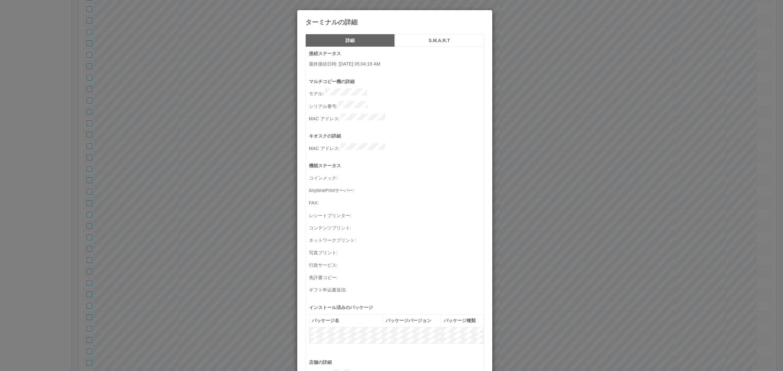
click at [434, 40] on h5 "S.M.A.R.T" at bounding box center [439, 40] width 85 height 5
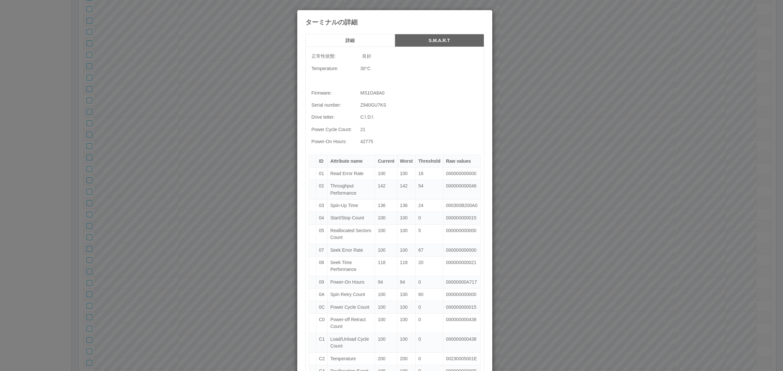
click at [345, 39] on h5 "詳細" at bounding box center [350, 40] width 85 height 5
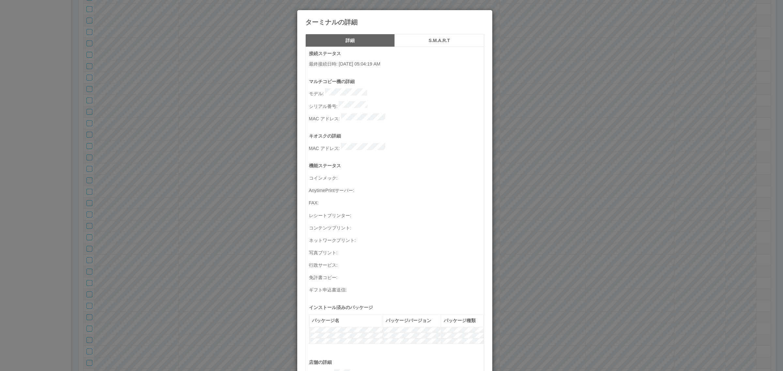
drag, startPoint x: 228, startPoint y: 94, endPoint x: 221, endPoint y: 102, distance: 10.5
click at [227, 95] on div "ターミナルの詳細 詳細 S.M.A.R.T 接続ステータス 最終接続日時 : [DATE] 05:04:19 AM マルチコピー機の詳細 モデル : シリアル…" at bounding box center [391, 185] width 783 height 371
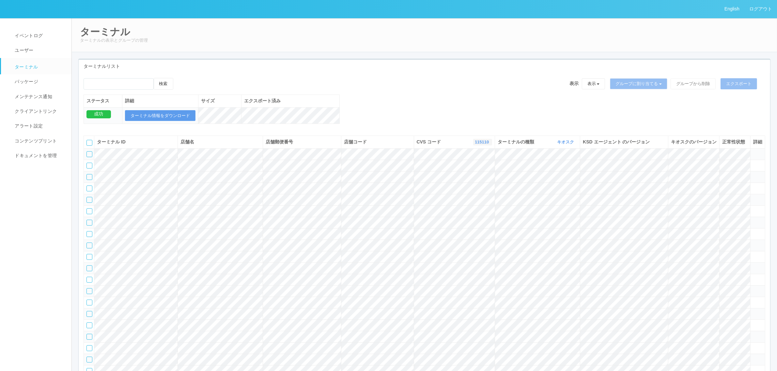
click at [491, 146] on button "115110" at bounding box center [482, 142] width 19 height 7
click at [471, 174] on link "300024" at bounding box center [466, 169] width 52 height 9
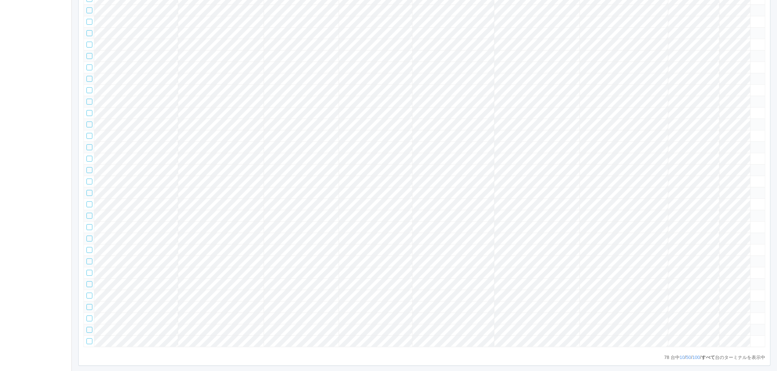
click at [753, 19] on icon at bounding box center [753, 19] width 0 height 0
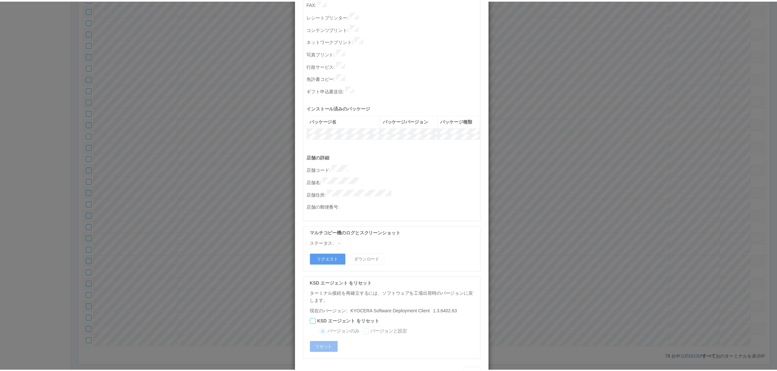
scroll to position [201, 0]
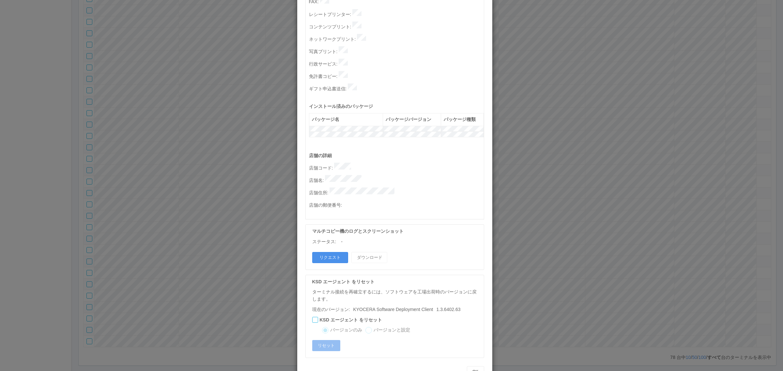
click at [328, 252] on button "リクエスト" at bounding box center [330, 257] width 36 height 11
click at [564, 281] on div "ターミナルの詳細 詳細 S.M.A.R.T 接続ステータス 最終接続日時 : [DATE] 09:26:54 AM マルチコピー機の詳細 モデル : シリアル…" at bounding box center [391, 185] width 783 height 371
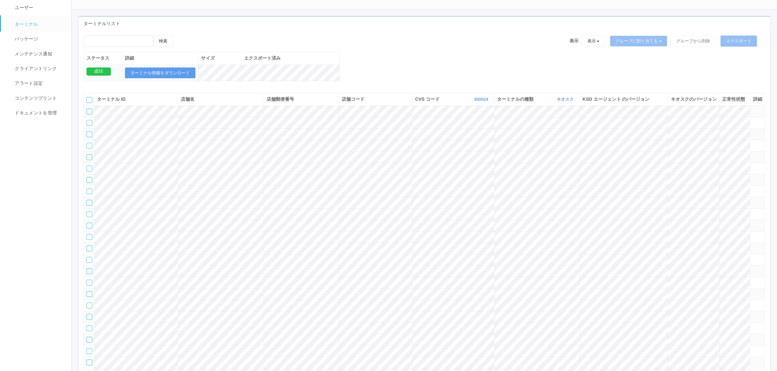
scroll to position [0, 0]
